Goal: Information Seeking & Learning: Learn about a topic

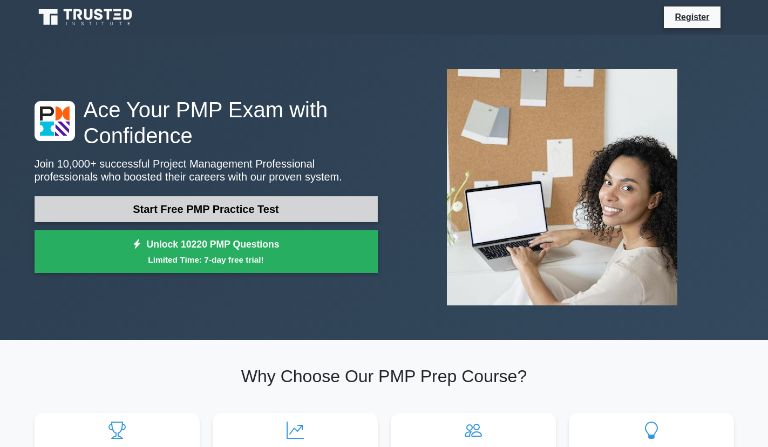
click at [287, 202] on link "Start Free PMP Practice Test" at bounding box center [206, 209] width 343 height 26
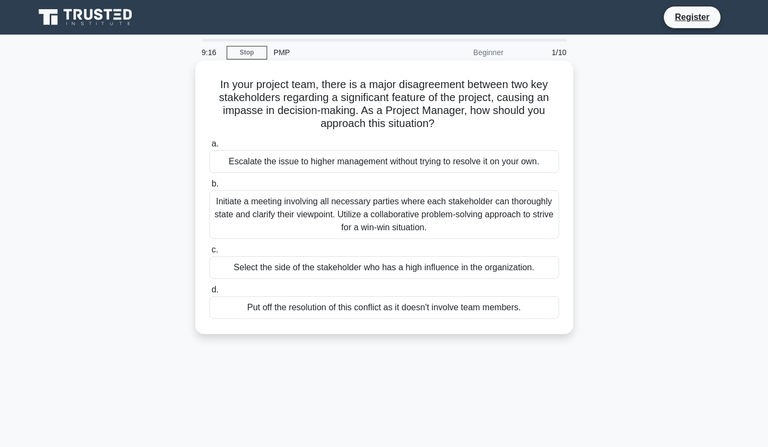
click at [336, 211] on div "Initiate a meeting involving all necessary parties where each stakeholder can t…" at bounding box center [385, 214] width 350 height 49
click at [210, 187] on input "b. Initiate a meeting involving all necessary parties where each stakeholder ca…" at bounding box center [210, 183] width 0 height 7
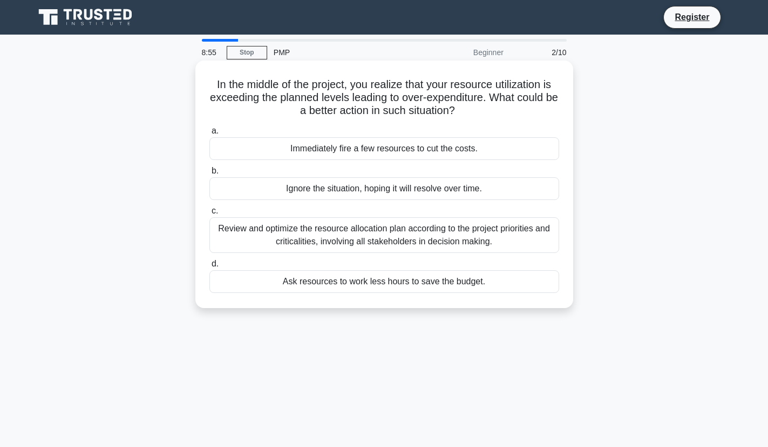
click at [339, 238] on div "Review and optimize the resource allocation plan according to the project prior…" at bounding box center [385, 235] width 350 height 36
click at [210, 214] on input "c. Review and optimize the resource allocation plan according to the project pr…" at bounding box center [210, 210] width 0 height 7
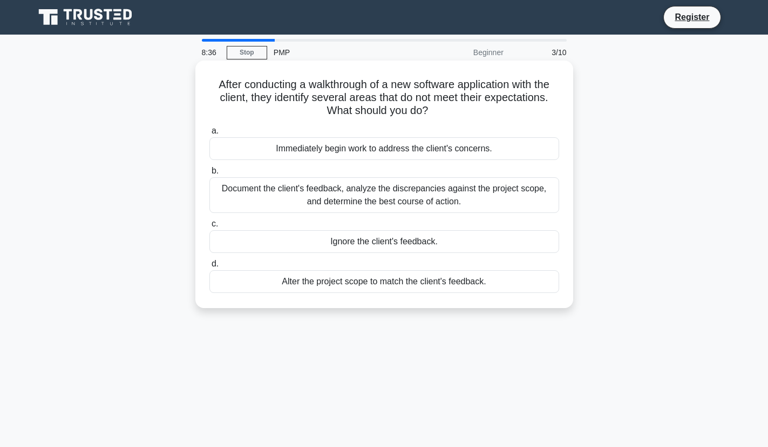
click at [318, 191] on div "Document the client's feedback, analyze the discrepancies against the project s…" at bounding box center [385, 195] width 350 height 36
click at [210, 174] on input "b. Document the client's feedback, analyze the discrepancies against the projec…" at bounding box center [210, 170] width 0 height 7
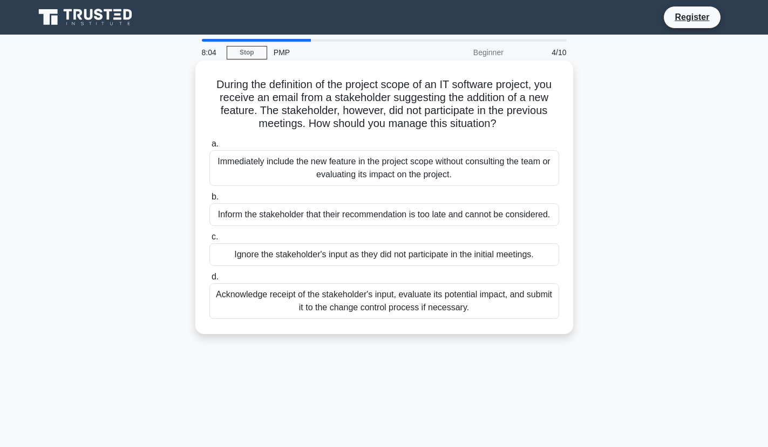
click at [357, 300] on div "Acknowledge receipt of the stakeholder's input, evaluate its potential impact, …" at bounding box center [385, 301] width 350 height 36
click at [210, 280] on input "d. Acknowledge receipt of the stakeholder's input, evaluate its potential impac…" at bounding box center [210, 276] width 0 height 7
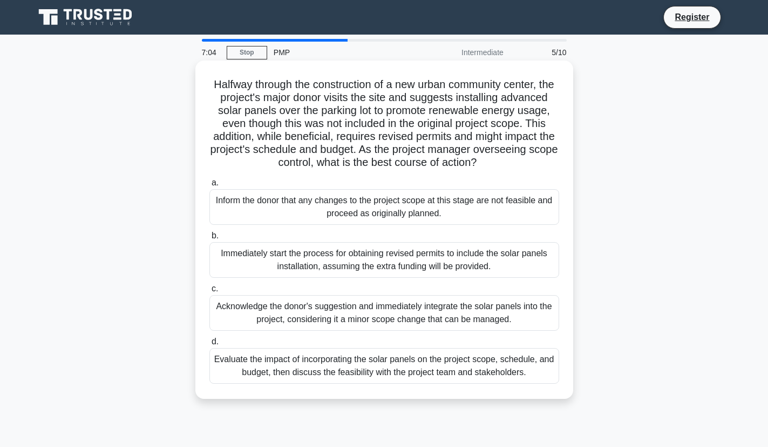
click at [344, 378] on div "Evaluate the impact of incorporating the solar panels on the project scope, sch…" at bounding box center [385, 366] width 350 height 36
click at [210, 345] on input "d. Evaluate the impact of incorporating the solar panels on the project scope, …" at bounding box center [210, 341] width 0 height 7
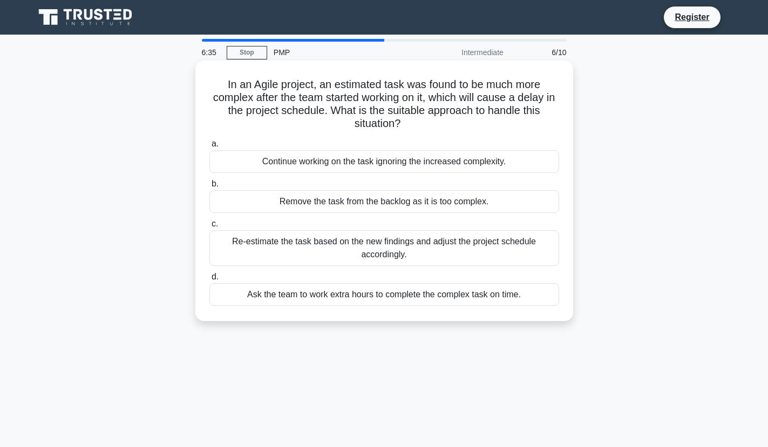
click at [362, 254] on div "Re-estimate the task based on the new findings and adjust the project schedule …" at bounding box center [385, 248] width 350 height 36
click at [210, 227] on input "c. Re-estimate the task based on the new findings and adjust the project schedu…" at bounding box center [210, 223] width 0 height 7
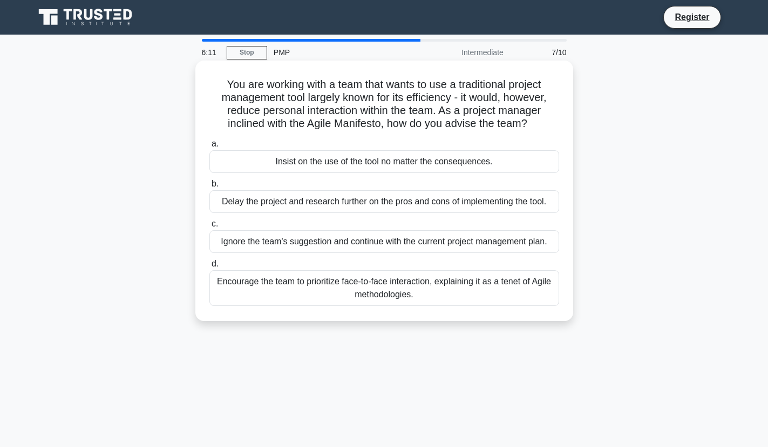
click at [335, 281] on div "Encourage the team to prioritize face-to-face interaction, explaining it as a t…" at bounding box center [385, 288] width 350 height 36
click at [210, 267] on input "d. Encourage the team to prioritize face-to-face interaction, explaining it as …" at bounding box center [210, 263] width 0 height 7
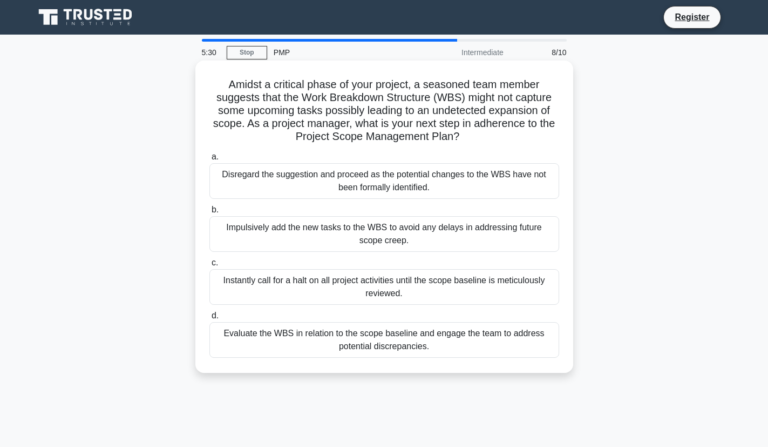
click at [326, 283] on div "Instantly call for a halt on all project activities until the scope baseline is…" at bounding box center [385, 287] width 350 height 36
click at [210, 266] on input "c. Instantly call for a halt on all project activities until the scope baseline…" at bounding box center [210, 262] width 0 height 7
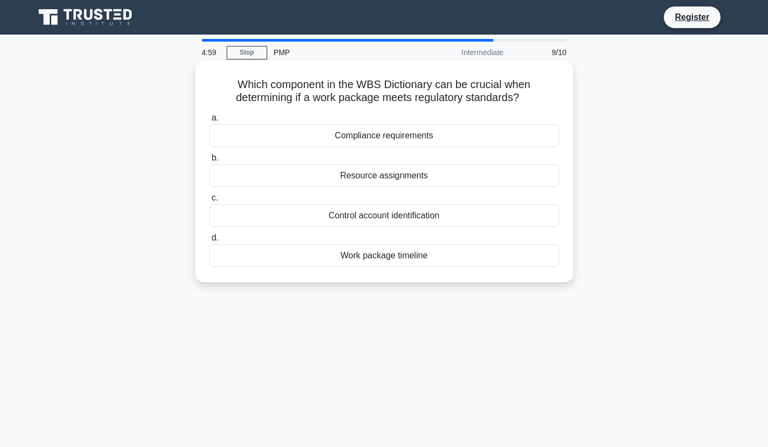
click at [404, 178] on div "Resource assignments" at bounding box center [385, 175] width 350 height 23
click at [210, 161] on input "b. Resource assignments" at bounding box center [210, 157] width 0 height 7
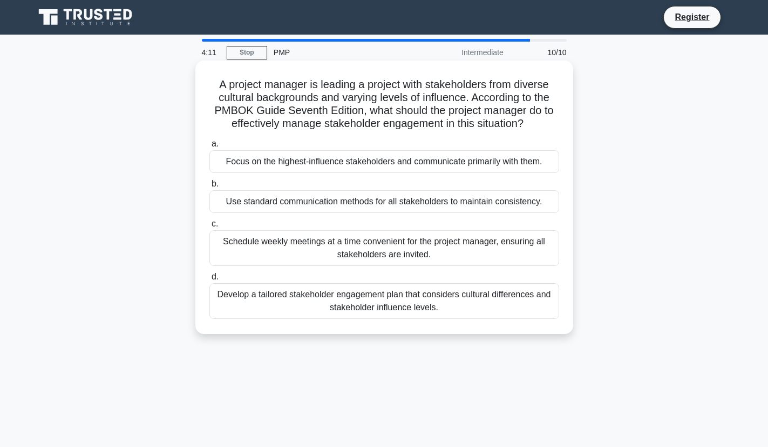
click at [391, 251] on div "Schedule weekly meetings at a time convenient for the project manager, ensuring…" at bounding box center [385, 248] width 350 height 36
click at [210, 227] on input "c. Schedule weekly meetings at a time convenient for the project manager, ensur…" at bounding box center [210, 223] width 0 height 7
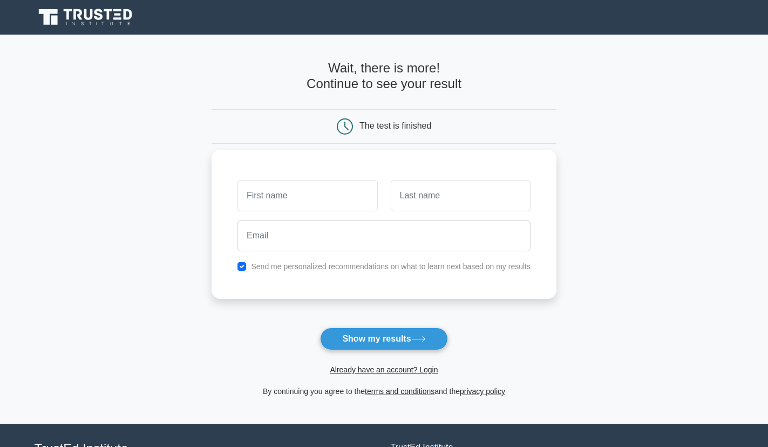
click at [341, 198] on input "text" at bounding box center [308, 195] width 140 height 31
type input "eli"
click at [427, 211] on input "text" at bounding box center [461, 195] width 140 height 31
type input "m"
type input "lee"
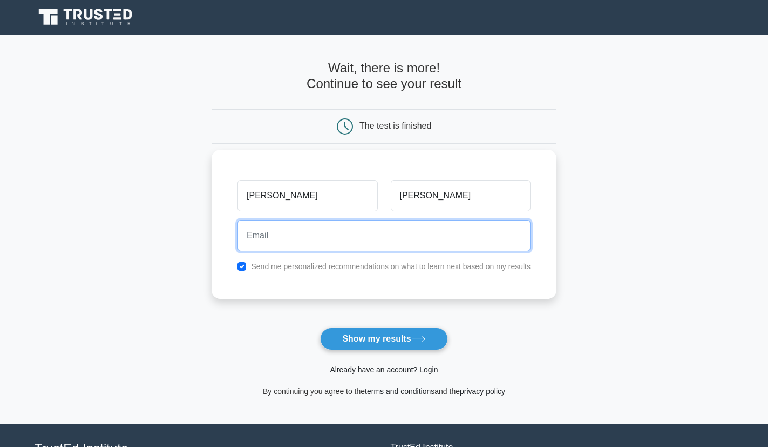
click at [394, 223] on input "email" at bounding box center [384, 235] width 293 height 31
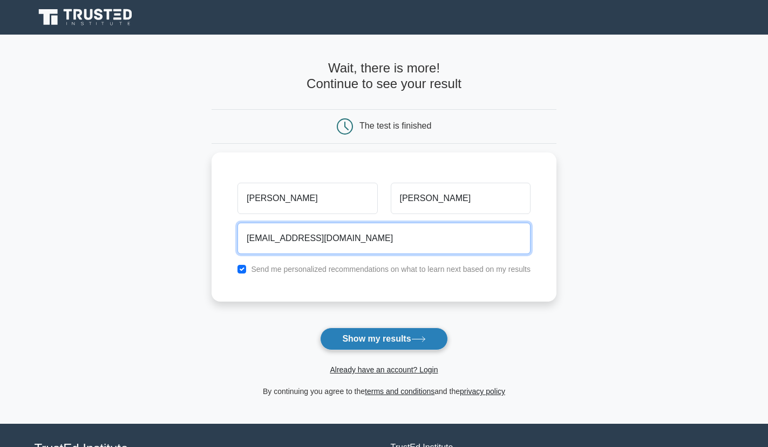
type input "elyzamangi02@gmail.com"
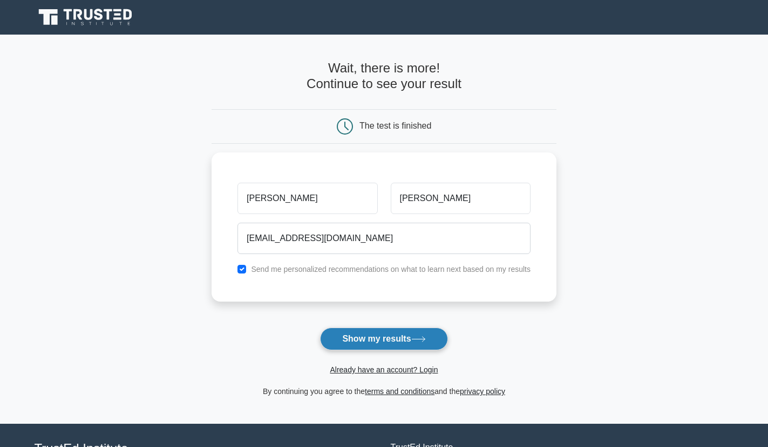
click at [386, 332] on button "Show my results" at bounding box center [383, 338] width 127 height 23
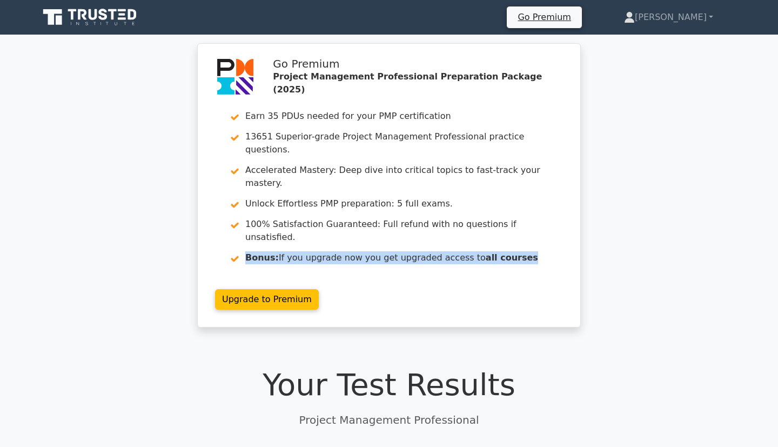
drag, startPoint x: 776, startPoint y: 205, endPoint x: 775, endPoint y: 236, distance: 31.9
click at [768, 236] on div "Go Premium Project Management Professional Preparation Package (2025) Earn 35 P…" at bounding box center [389, 191] width 778 height 297
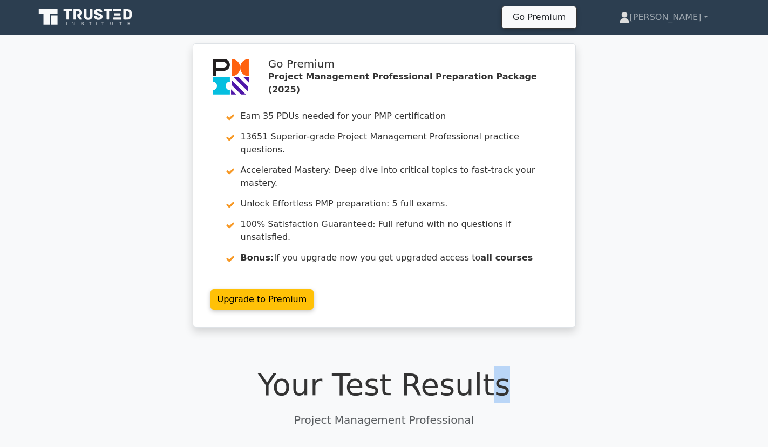
drag, startPoint x: 472, startPoint y: 348, endPoint x: 510, endPoint y: 341, distance: 38.5
click at [510, 366] on h1 "Your Test Results" at bounding box center [385, 384] width 700 height 36
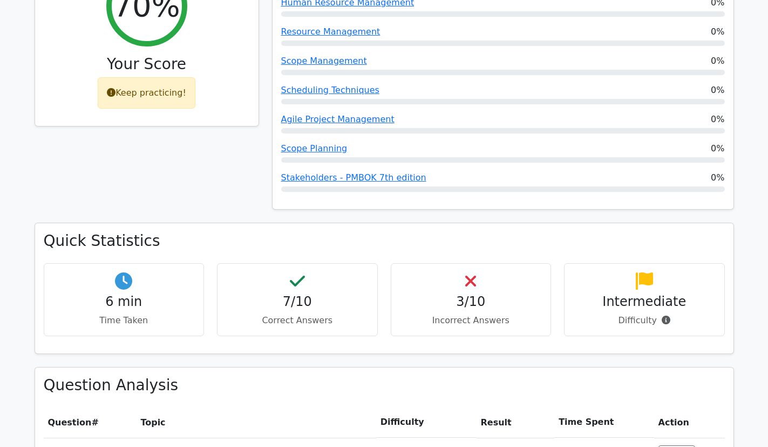
scroll to position [518, 0]
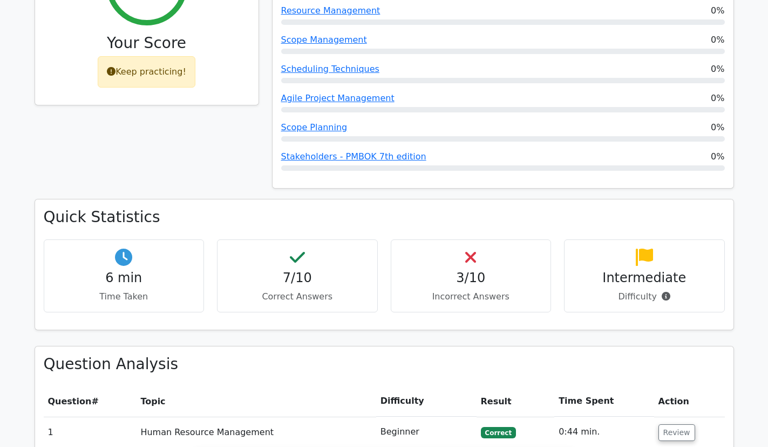
click at [484, 270] on h4 "3/10" at bounding box center [471, 278] width 143 height 16
click at [465, 239] on div "3/10 Incorrect Answers" at bounding box center [471, 275] width 161 height 73
click at [428, 270] on h4 "3/10" at bounding box center [471, 278] width 143 height 16
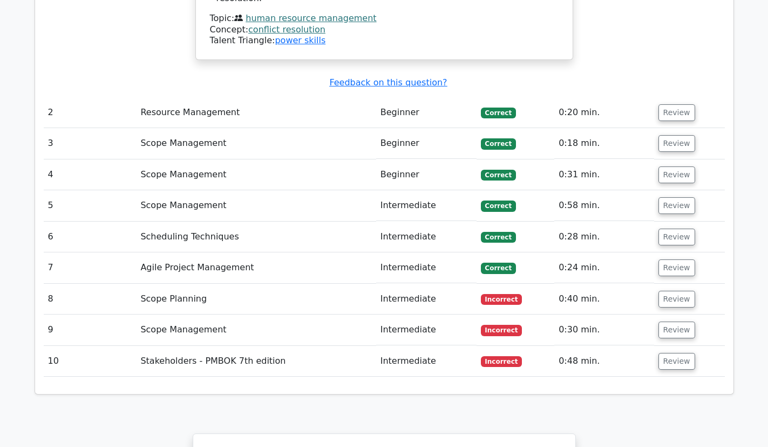
scroll to position [1447, 0]
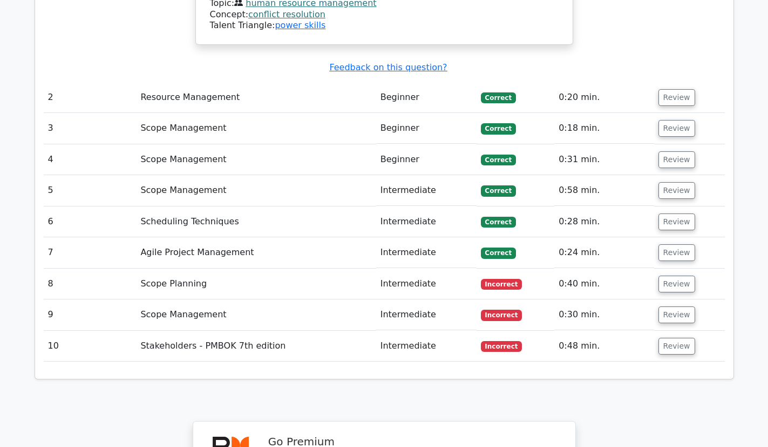
click at [432, 268] on td "Intermediate" at bounding box center [426, 283] width 100 height 31
click at [668, 275] on button "Review" at bounding box center [677, 283] width 37 height 17
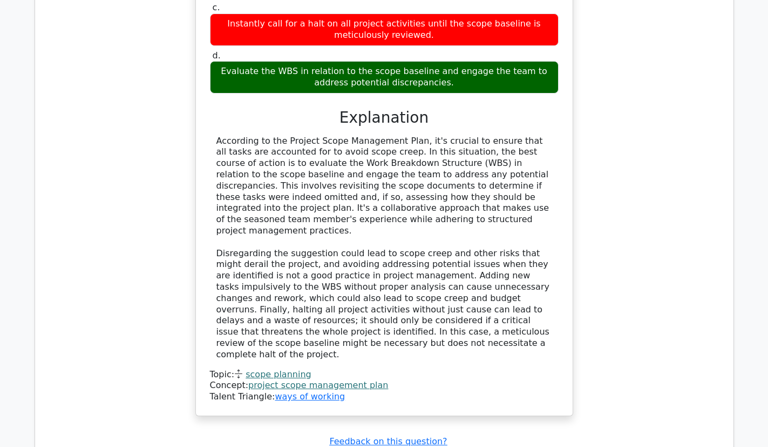
scroll to position [1944, 0]
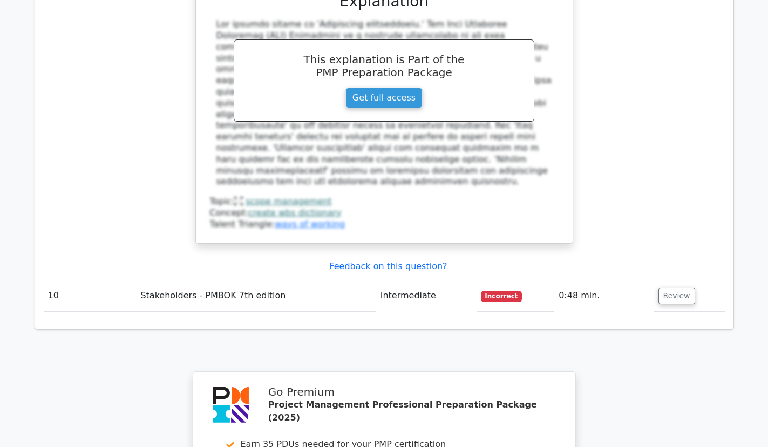
scroll to position [2657, 0]
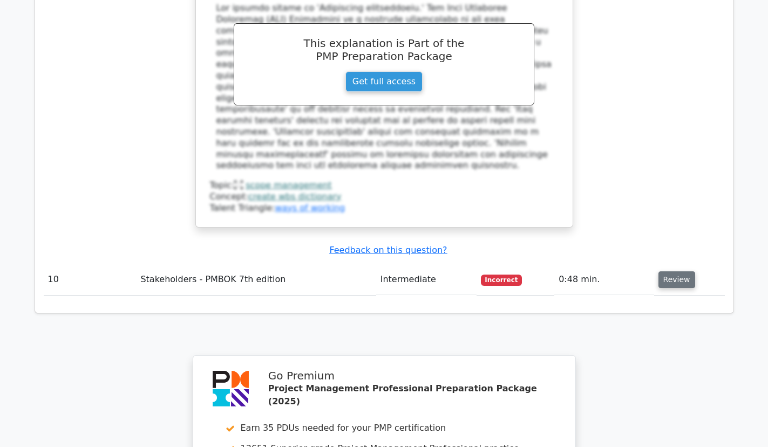
click at [685, 271] on button "Review" at bounding box center [677, 279] width 37 height 17
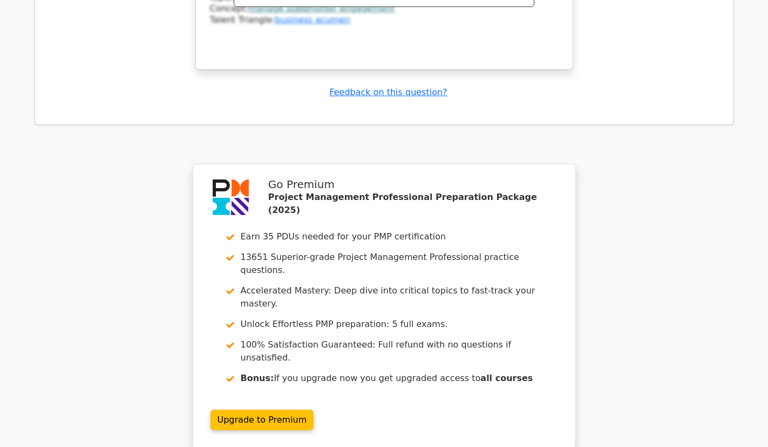
scroll to position [3375, 0]
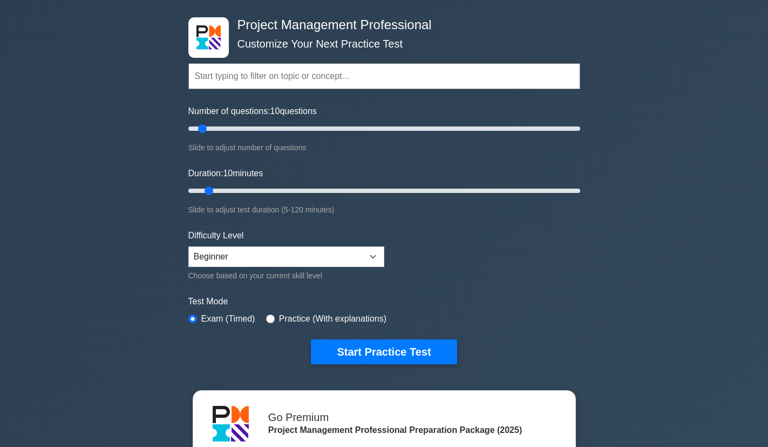
scroll to position [65, 0]
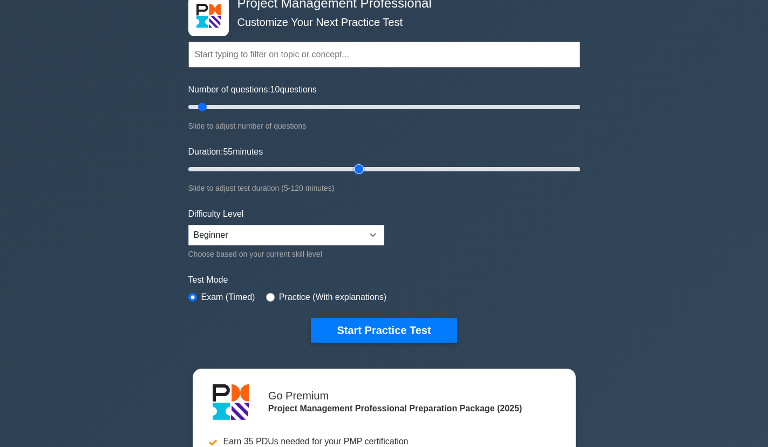
click at [354, 168] on input "Duration: 55 minutes" at bounding box center [384, 169] width 392 height 13
type input "10"
click at [208, 168] on input "Duration: 55 minutes" at bounding box center [384, 169] width 392 height 13
click at [321, 239] on select "Beginner Intermediate Expert" at bounding box center [286, 235] width 196 height 21
click at [451, 286] on div "Test Mode Exam (Timed) Practice (With explanations)" at bounding box center [384, 288] width 392 height 31
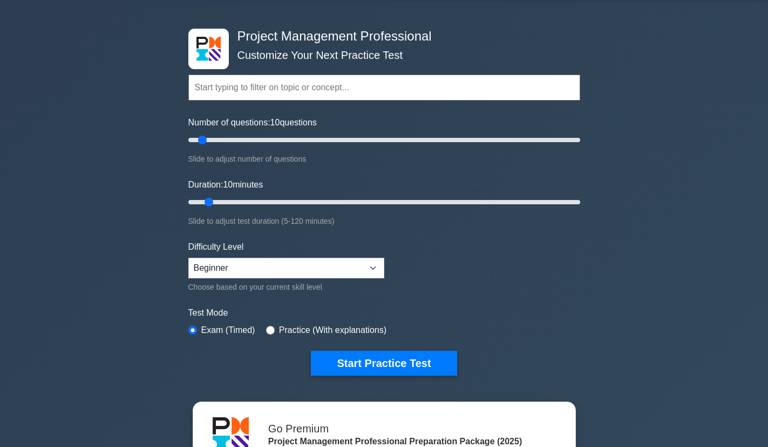
scroll to position [0, 0]
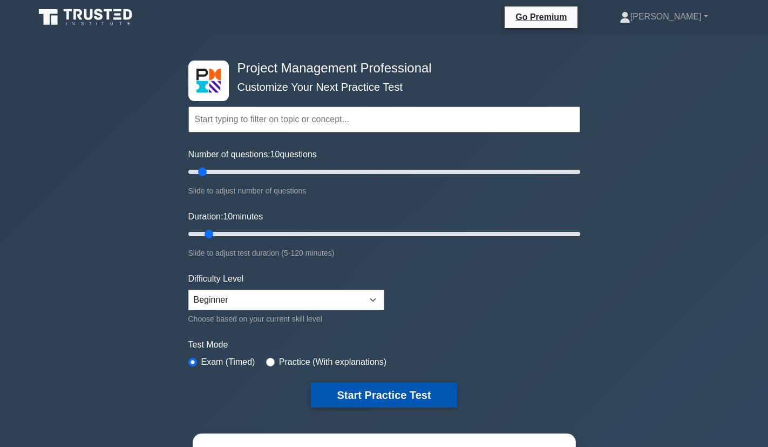
click at [388, 394] on button "Start Practice Test" at bounding box center [384, 394] width 146 height 25
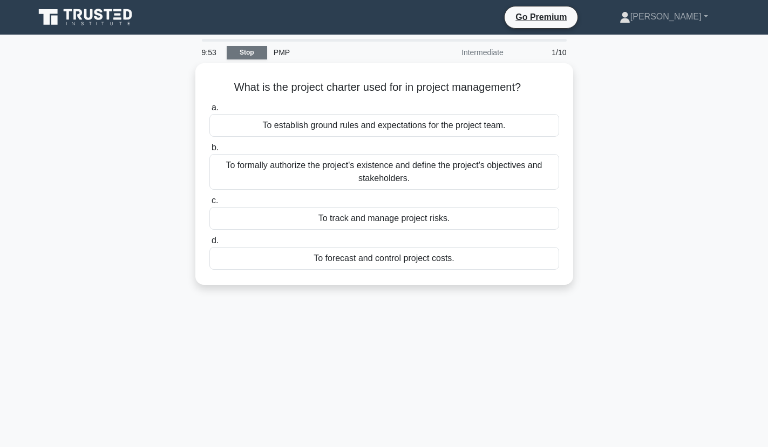
click at [242, 49] on link "Stop" at bounding box center [247, 52] width 40 height 13
